Goal: Find contact information: Find contact information

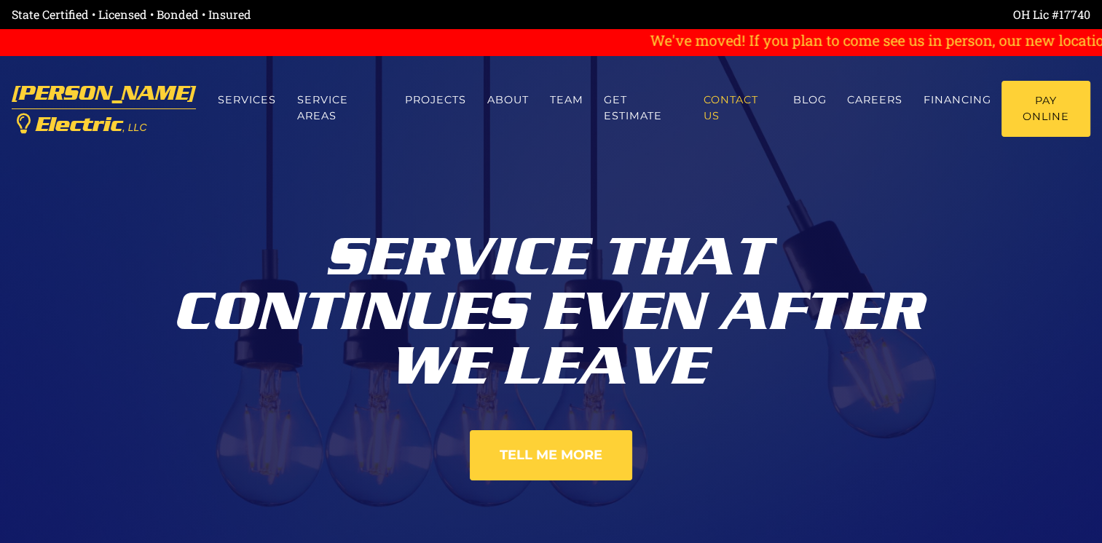
click at [747, 112] on link "Contact us" at bounding box center [739, 108] width 90 height 55
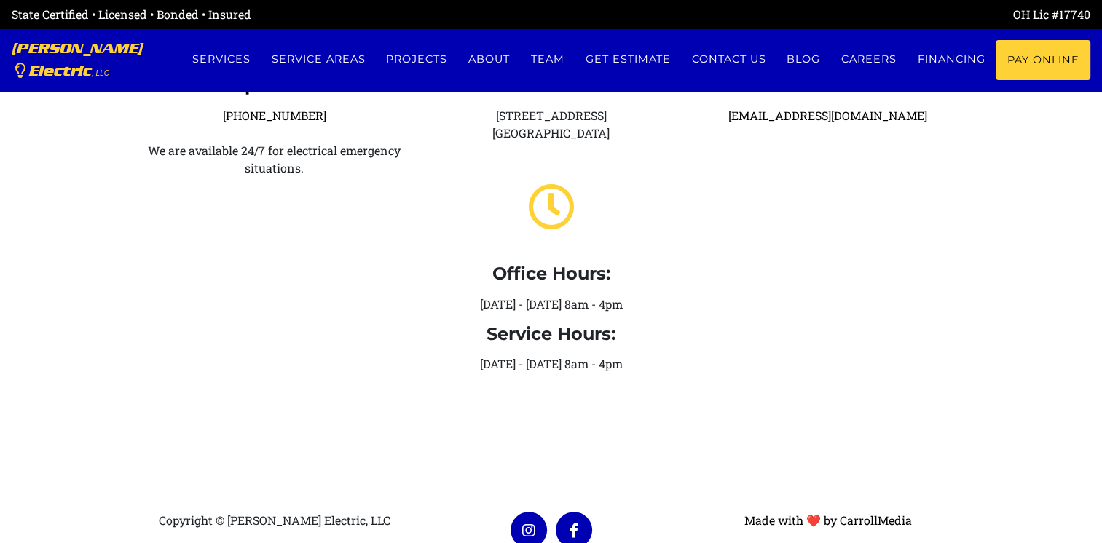
scroll to position [364, 0]
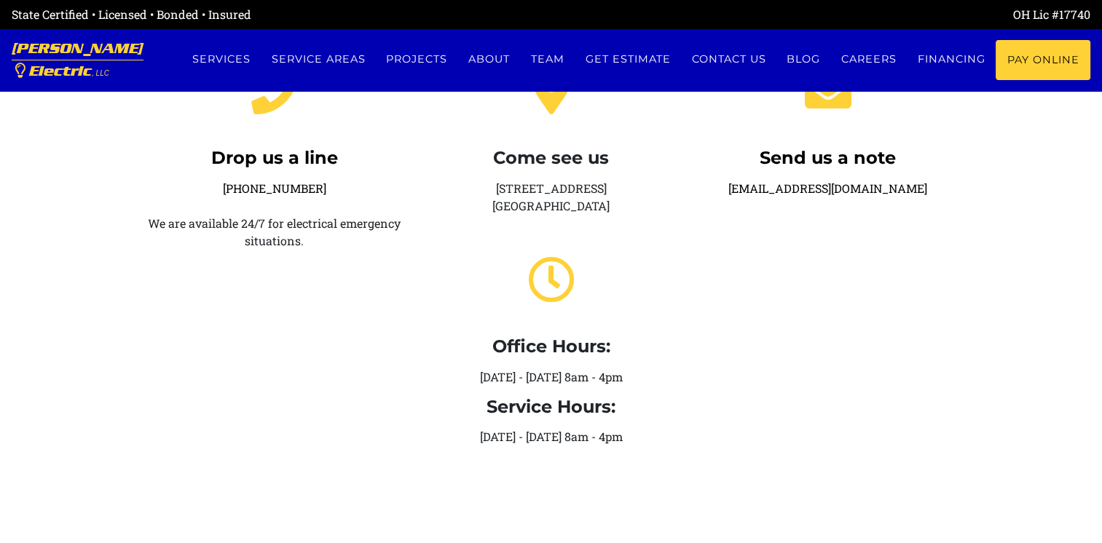
drag, startPoint x: 490, startPoint y: 190, endPoint x: 612, endPoint y: 189, distance: 122.4
click at [612, 189] on div "Come see us [STREET_ADDRESS] Office Hours: [DATE] - [DATE] 8am - 4pm Service Ho…" at bounding box center [551, 251] width 277 height 414
copy div "[STREET_ADDRESS]"
click at [526, 209] on div "Come see us 21013 Northwest Pkwy Marysville, OH 43040 Office Hours: Monday - Fr…" at bounding box center [551, 251] width 277 height 414
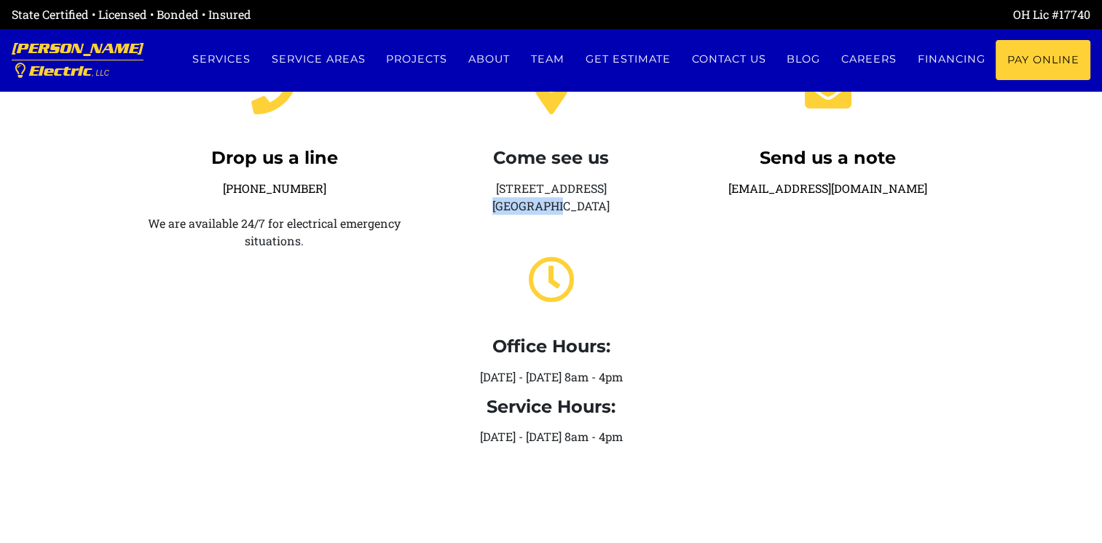
copy div "[GEOGRAPHIC_DATA]"
